Goal: Task Accomplishment & Management: Use online tool/utility

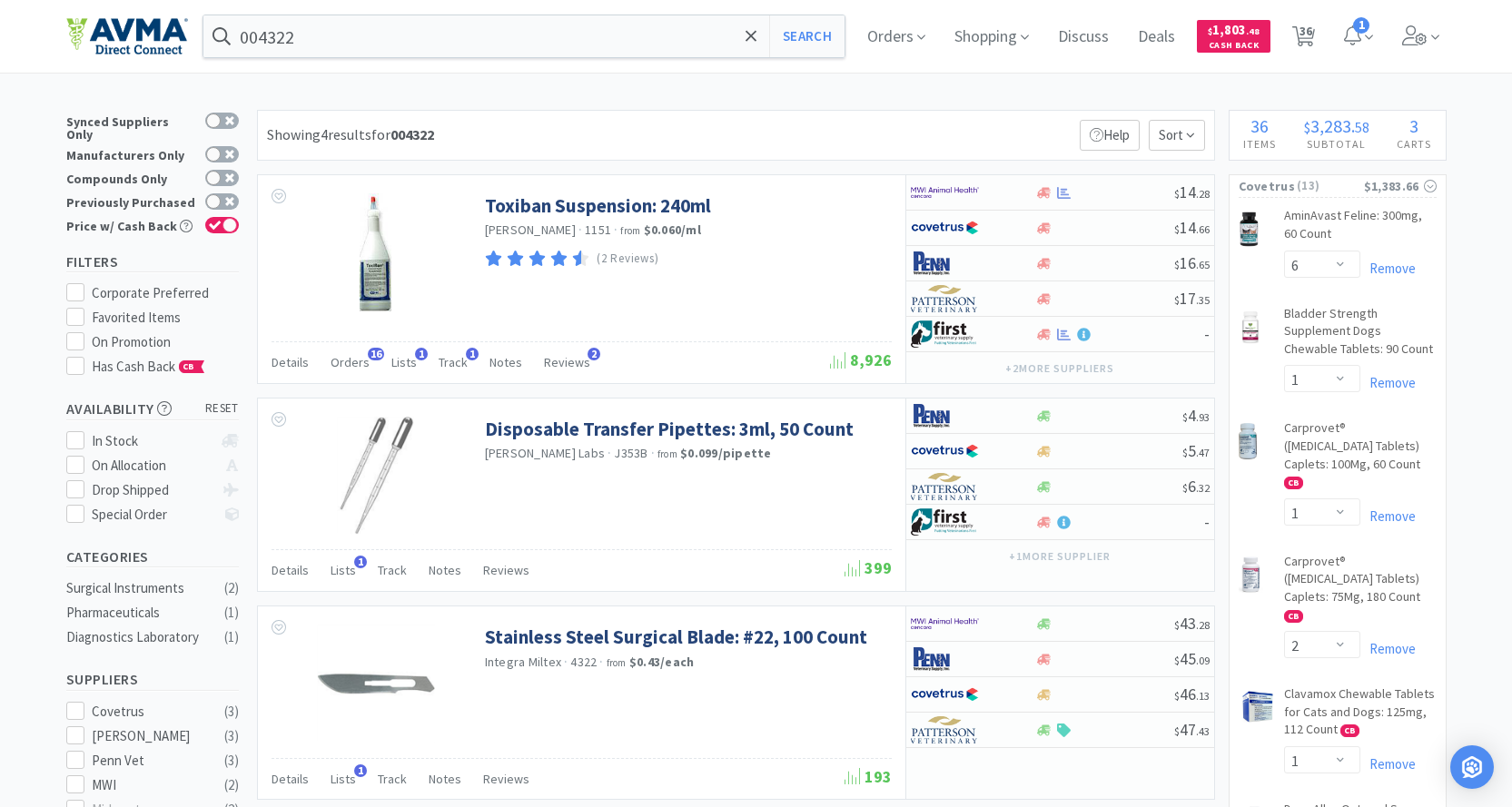
select select "6"
select select "1"
select select "2"
select select "1"
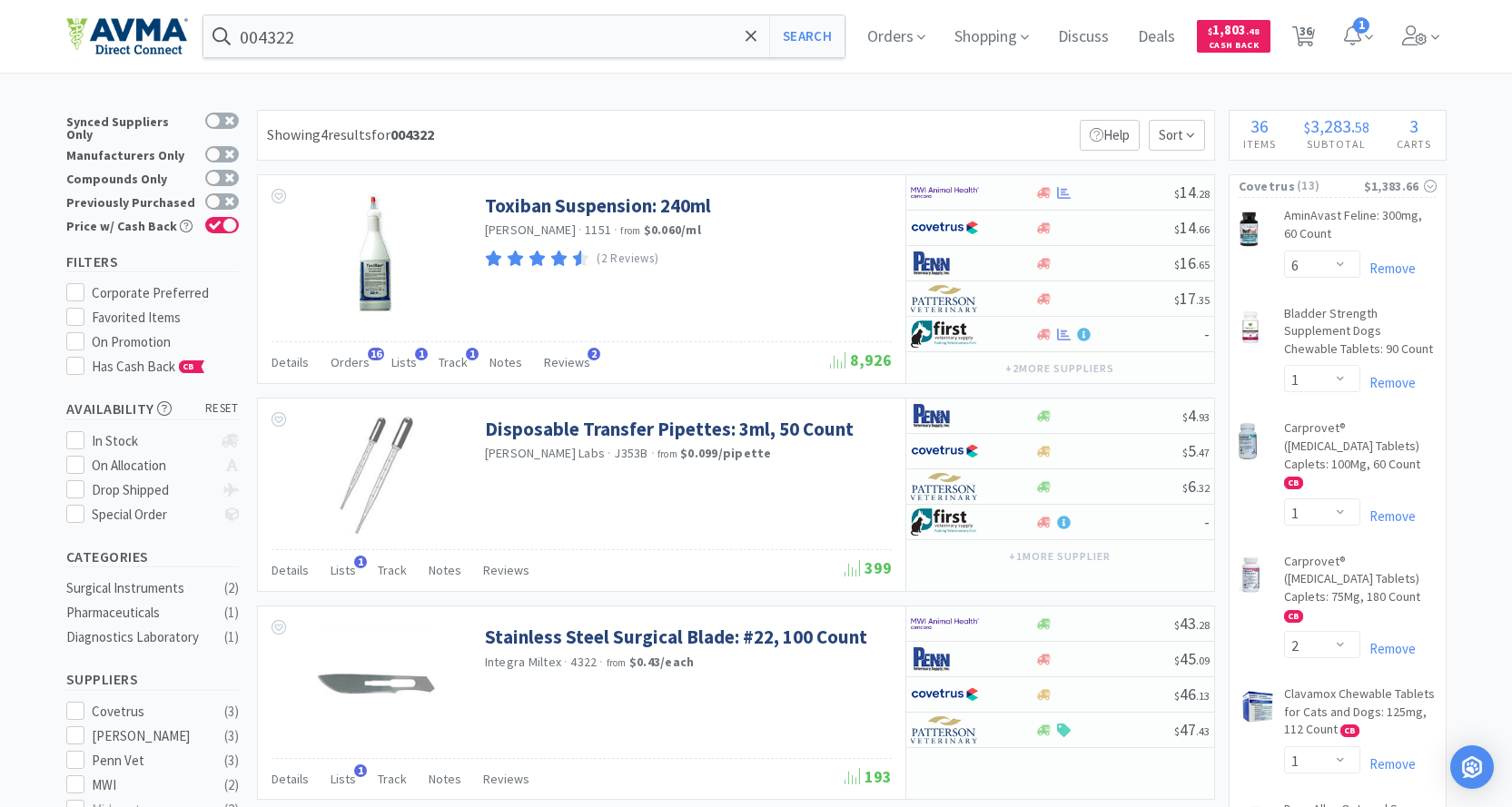
select select "1"
select select "2"
select select "1"
select select "2"
select select "1"
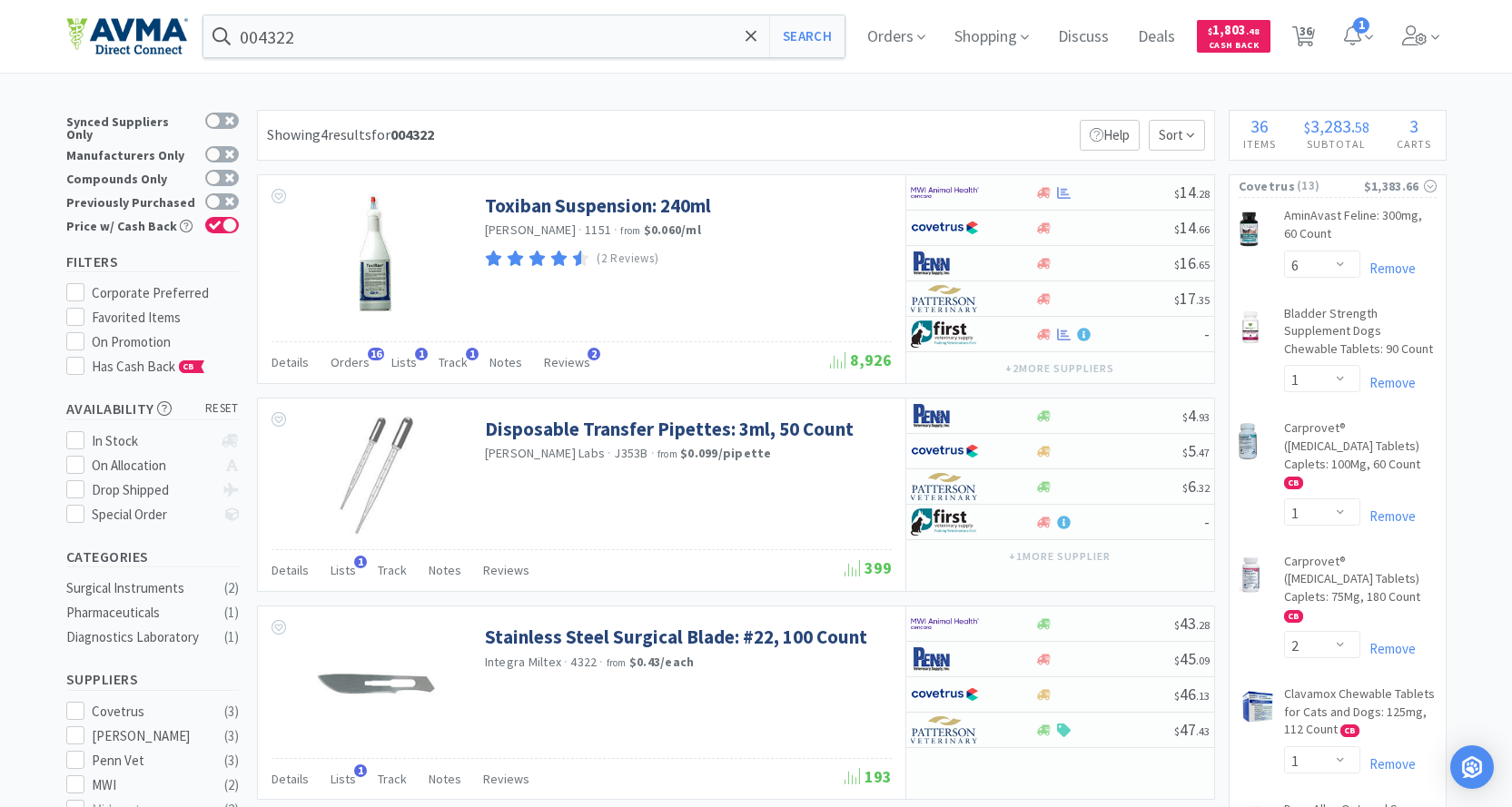
select select "3"
select select "2"
select select "6"
select select "8"
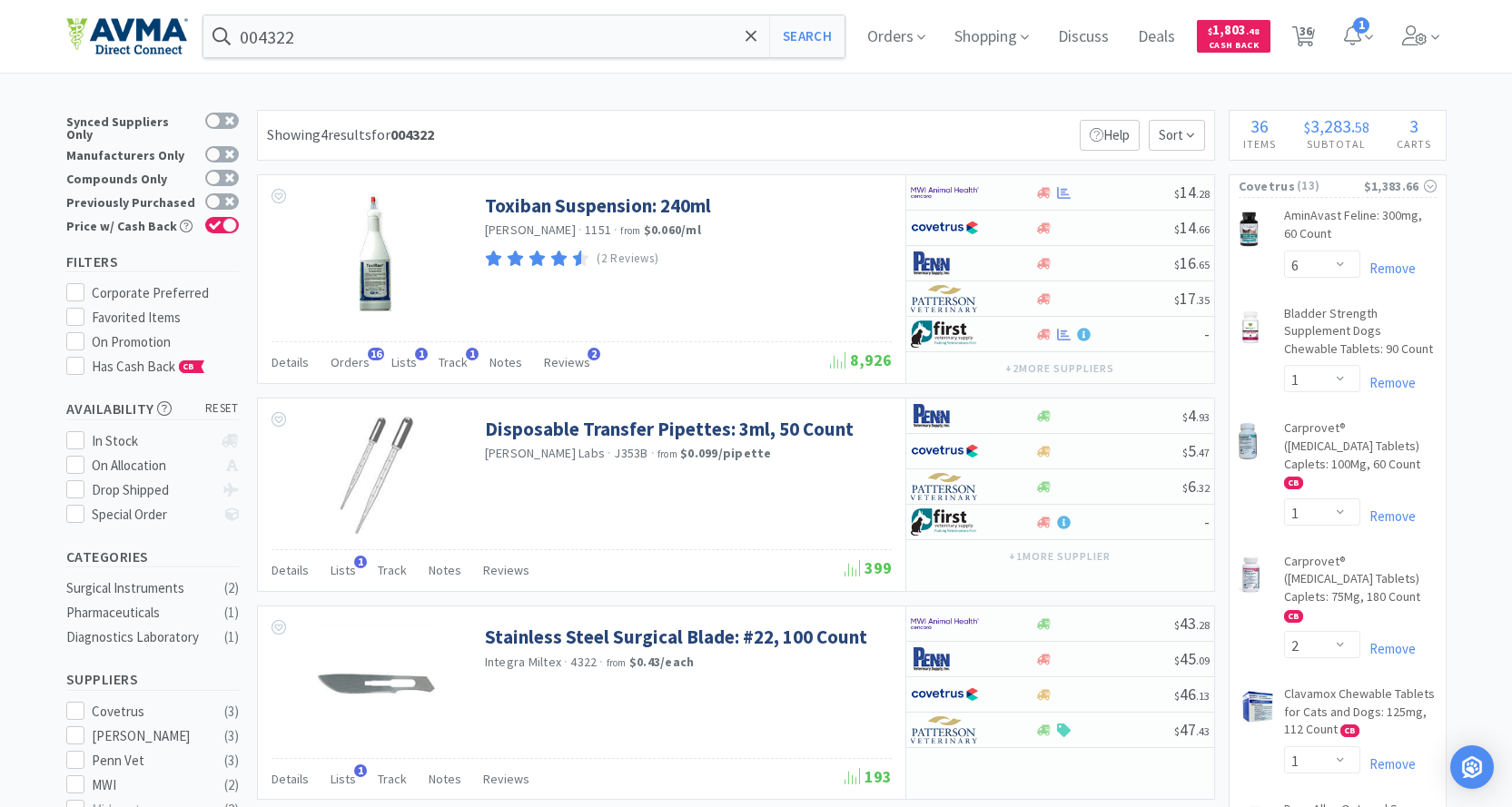
select select "8"
select select "3"
select select "1"
select select "3"
select select "10"
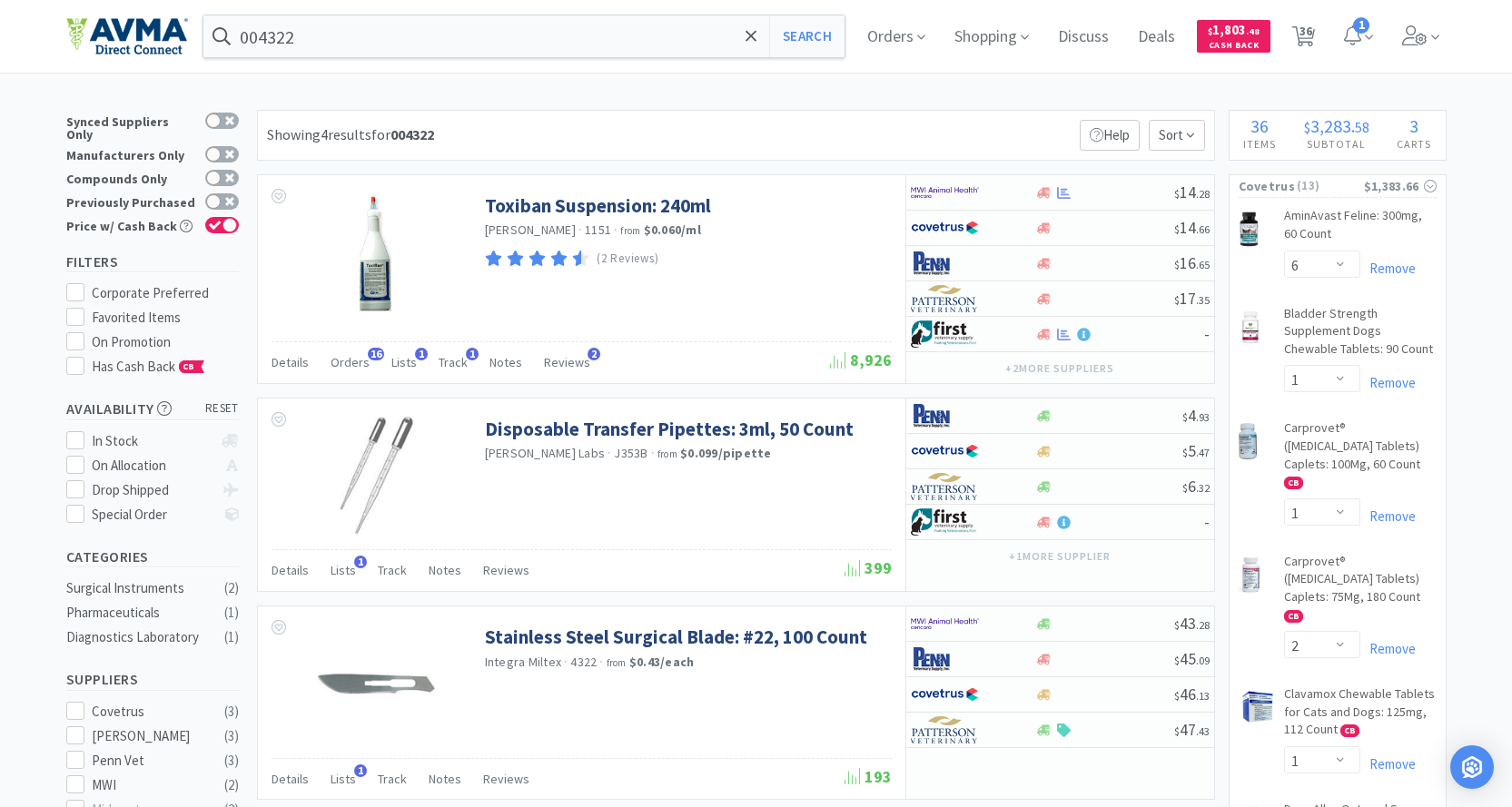
select select "10"
select select "3"
select select "1"
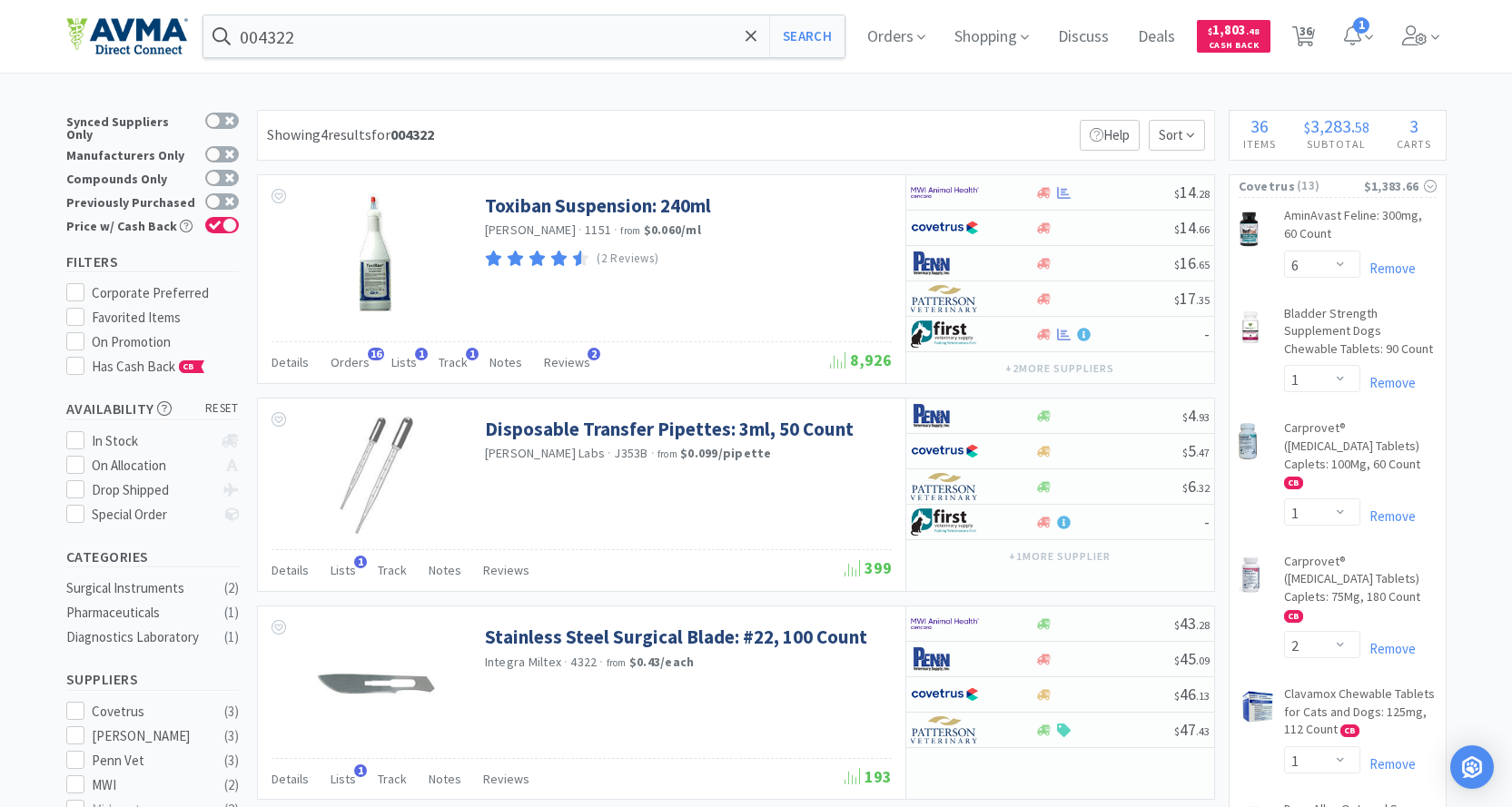
select select "2"
select select "1"
select select "3"
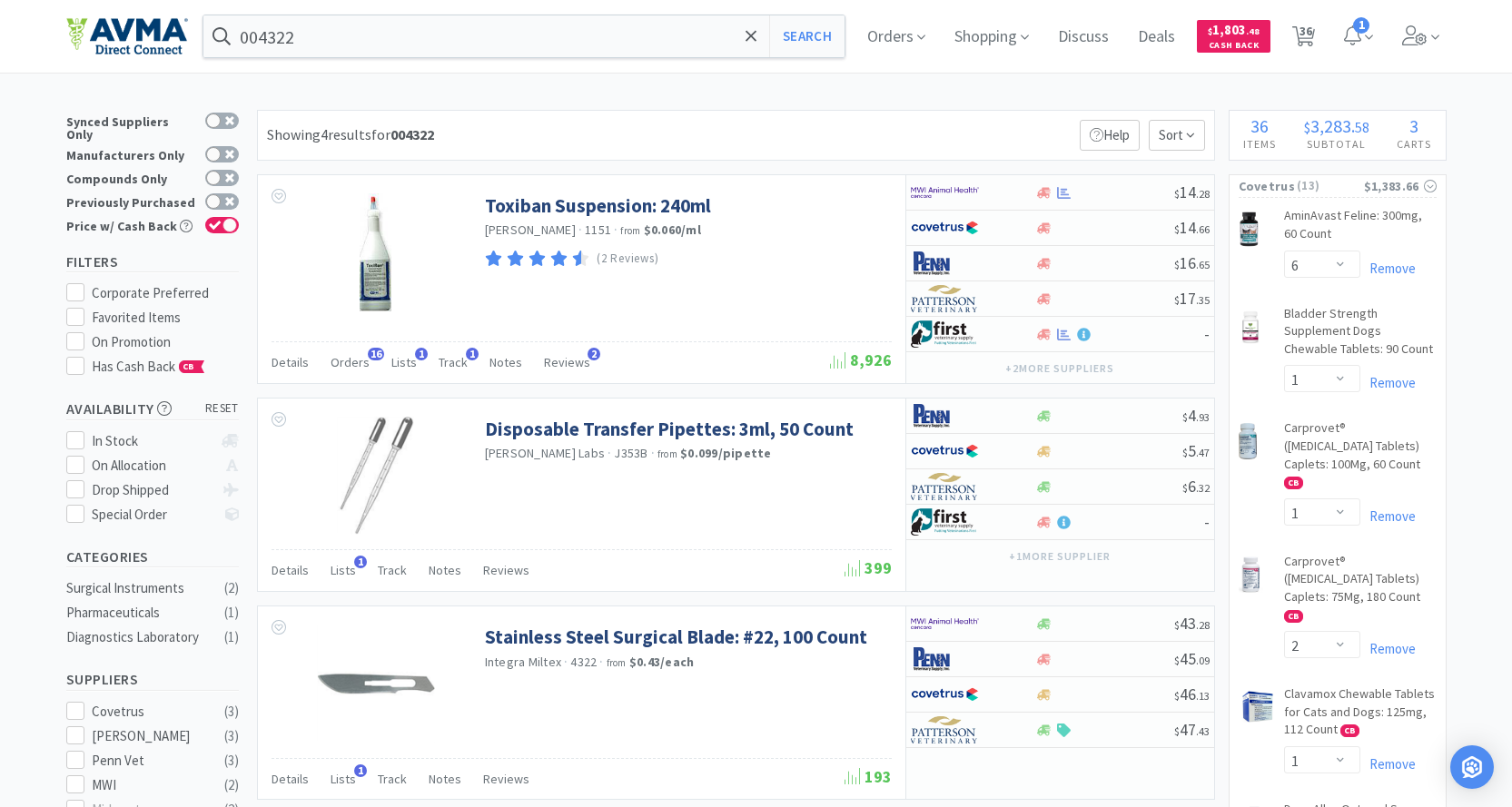
select select "3"
select select "2"
select select "1"
select select "8"
select select "6"
